Goal: Task Accomplishment & Management: Use online tool/utility

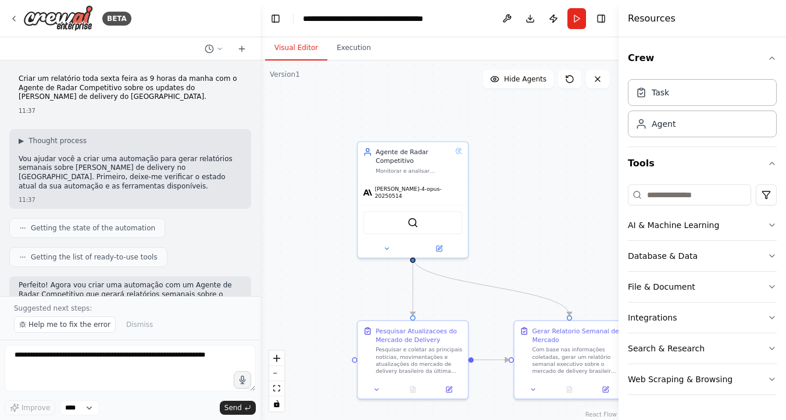
scroll to position [1643, 0]
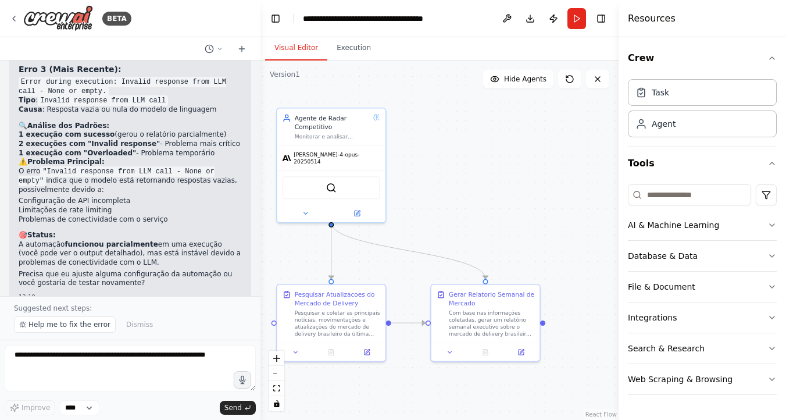
drag, startPoint x: 555, startPoint y: 178, endPoint x: 471, endPoint y: 144, distance: 90.2
click at [471, 144] on div ".deletable-edge-delete-btn { width: 20px; height: 20px; border: 0px solid #ffff…" at bounding box center [439, 239] width 358 height 359
click at [33, 329] on span "Help me to fix the error" at bounding box center [69, 324] width 82 height 9
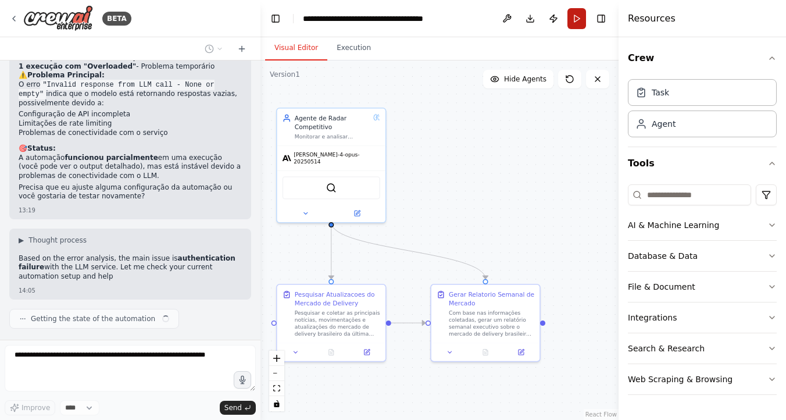
scroll to position [1738, 0]
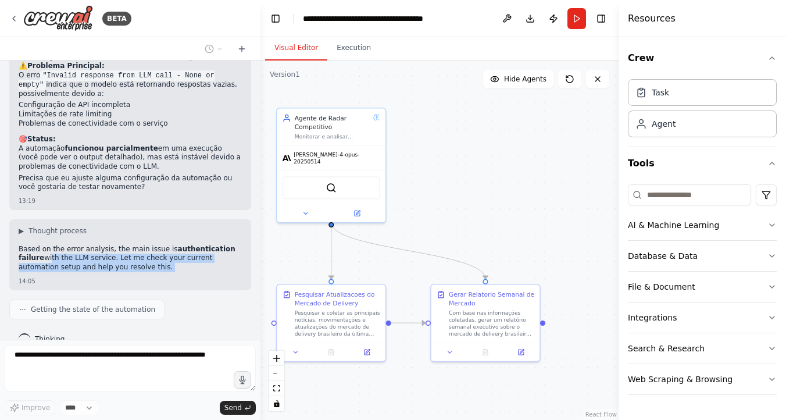
drag, startPoint x: 48, startPoint y: 239, endPoint x: 200, endPoint y: 255, distance: 153.0
click at [200, 255] on div "Based on the error analysis, the main issue is authentication failure with the …" at bounding box center [130, 260] width 223 height 30
click at [177, 253] on div "Based on the error analysis, the main issue is authentication failure with the …" at bounding box center [130, 260] width 223 height 30
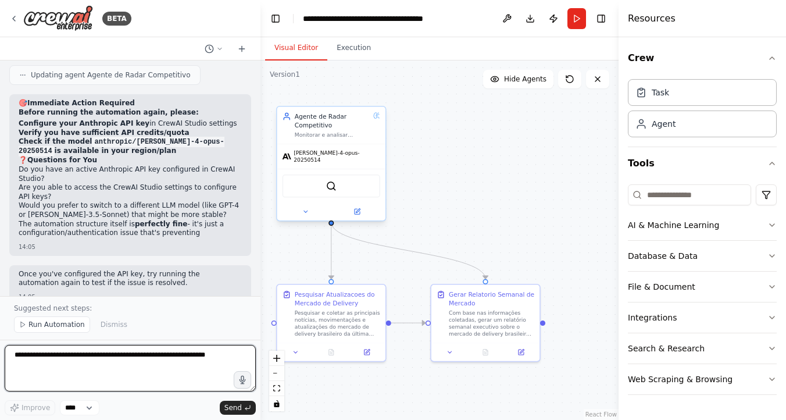
scroll to position [2310, 0]
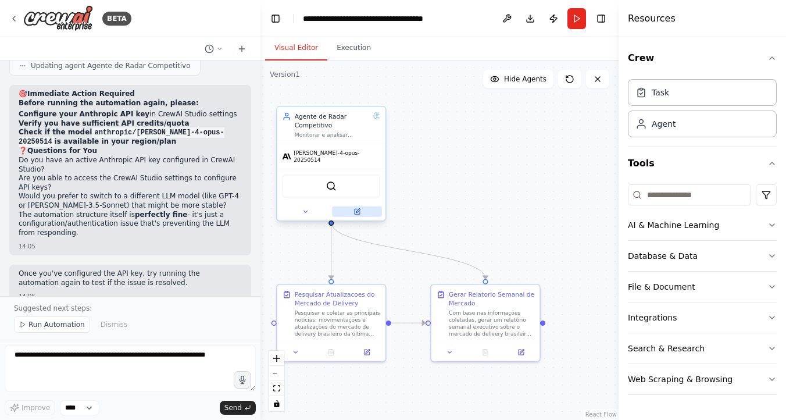
click at [357, 209] on icon at bounding box center [356, 211] width 5 height 5
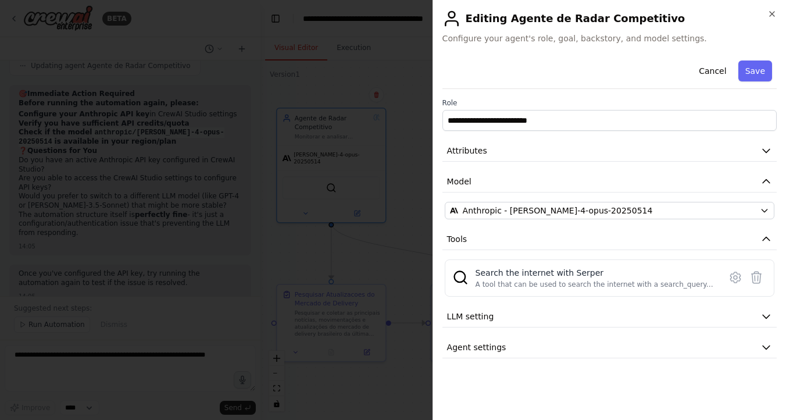
click at [542, 200] on div "**********" at bounding box center [609, 207] width 334 height 302
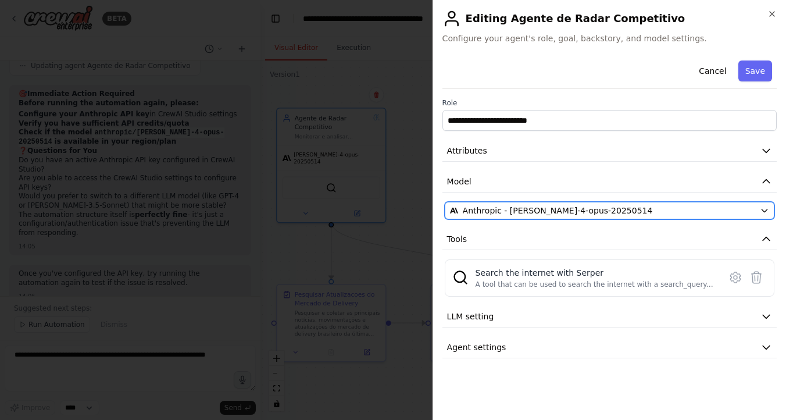
click at [534, 212] on span "Anthropic - [PERSON_NAME]-4-opus-20250514" at bounding box center [558, 211] width 190 height 12
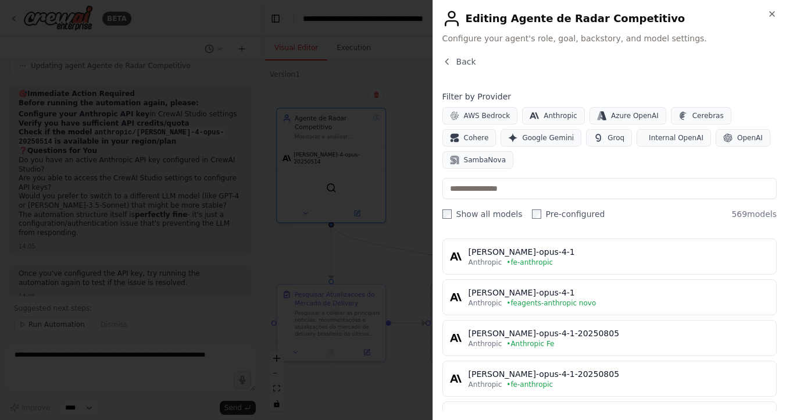
scroll to position [1583, 0]
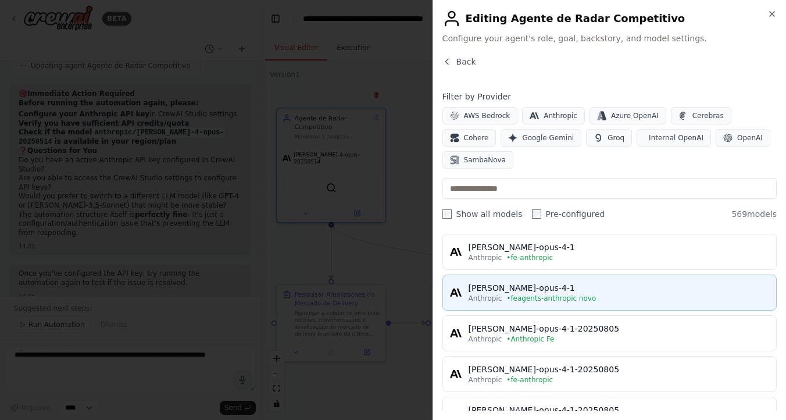
click at [522, 292] on div "[PERSON_NAME]-opus-4-1" at bounding box center [618, 288] width 300 height 12
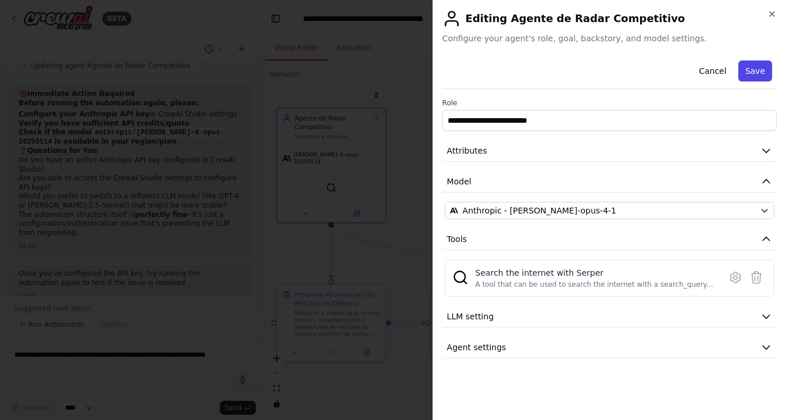
click at [751, 70] on button "Save" at bounding box center [755, 70] width 34 height 21
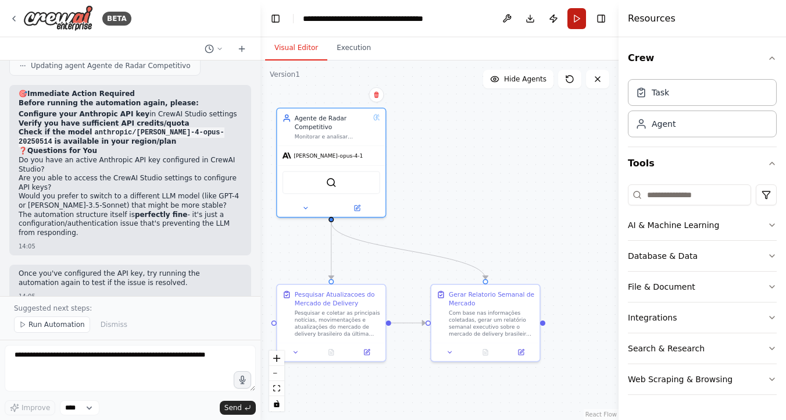
click at [574, 20] on button "Run" at bounding box center [576, 18] width 19 height 21
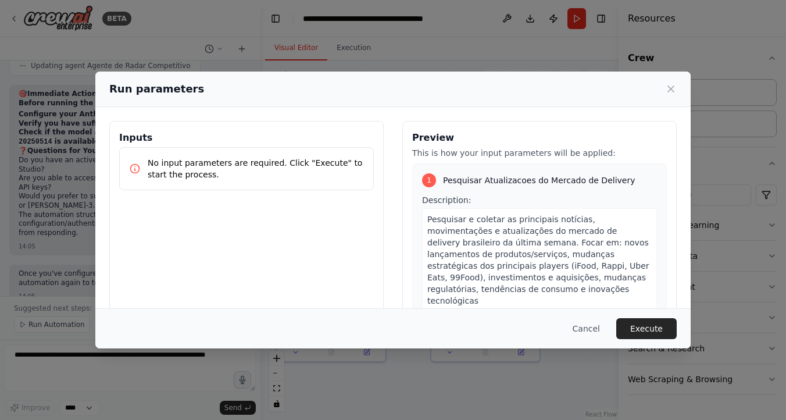
click at [649, 324] on button "Execute" at bounding box center [646, 328] width 60 height 21
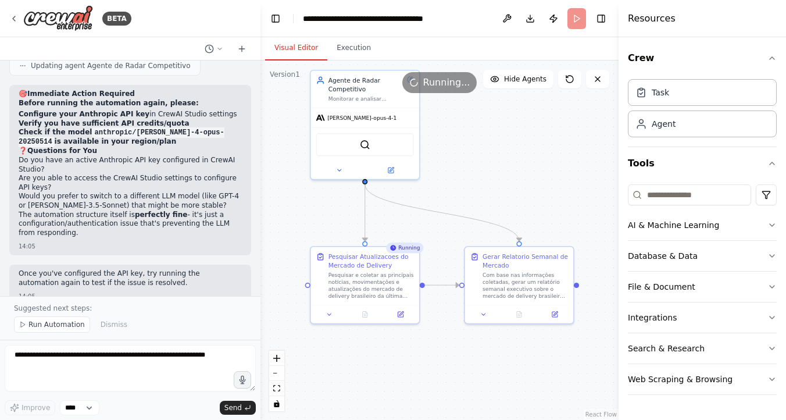
drag, startPoint x: 450, startPoint y: 240, endPoint x: 483, endPoint y: 202, distance: 50.7
click at [484, 202] on div ".deletable-edge-delete-btn { width: 20px; height: 20px; border: 0px solid #ffff…" at bounding box center [439, 239] width 358 height 359
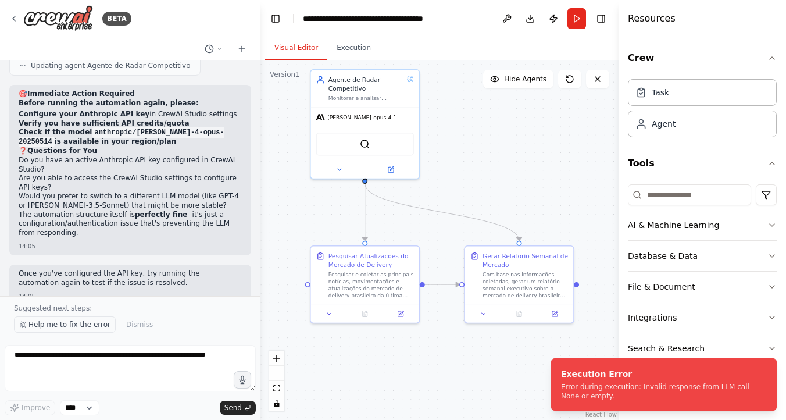
click at [64, 321] on span "Help me to fix the error" at bounding box center [69, 324] width 82 height 9
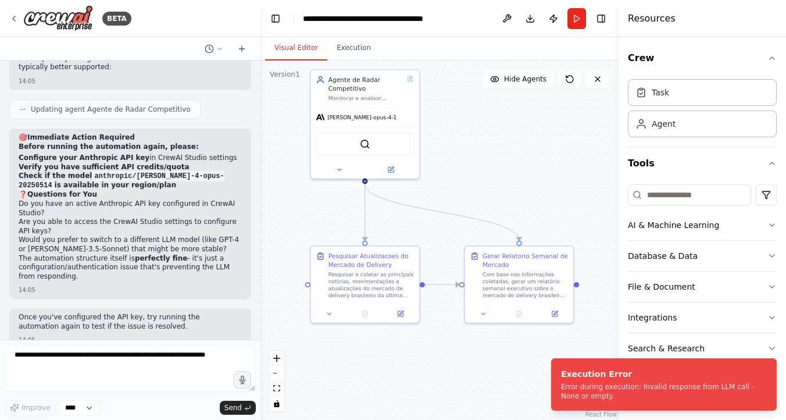
scroll to position [2296, 0]
